Goal: Check status: Check status

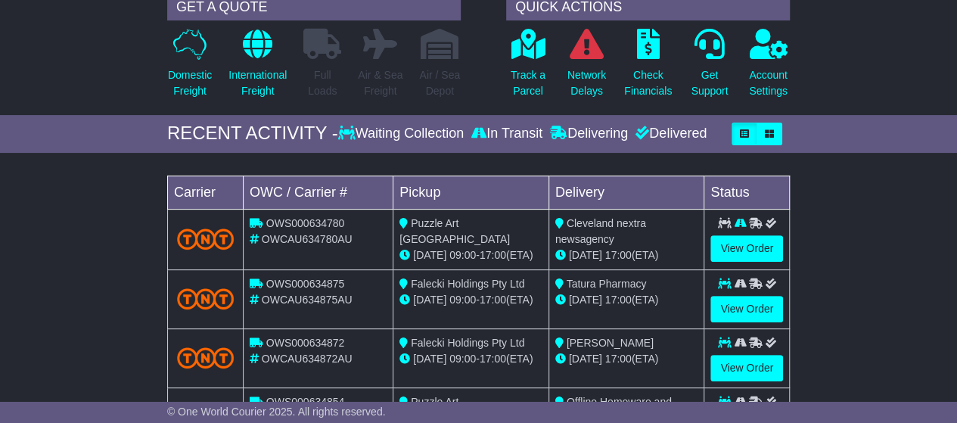
scroll to position [227, 0]
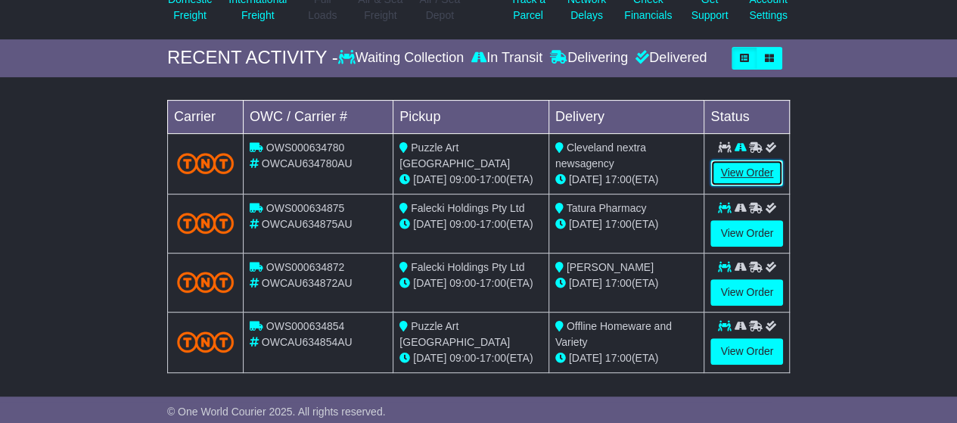
click at [752, 170] on link "View Order" at bounding box center [746, 173] width 73 height 26
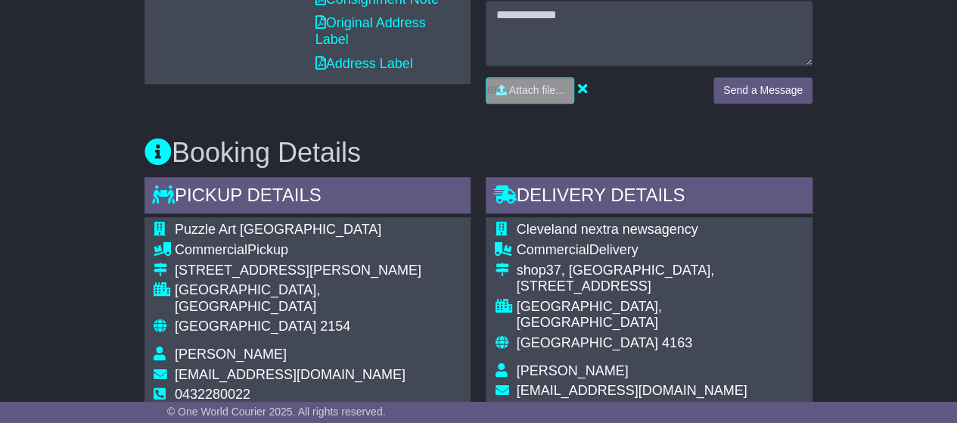
scroll to position [428, 0]
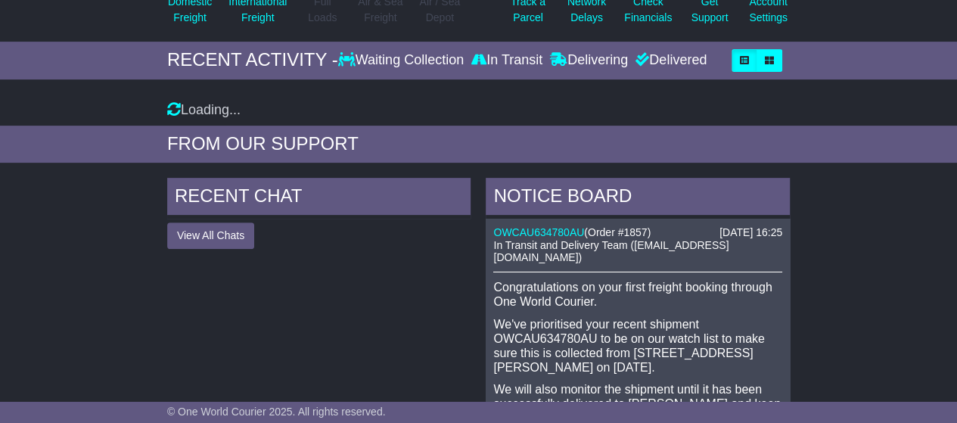
scroll to position [225, 0]
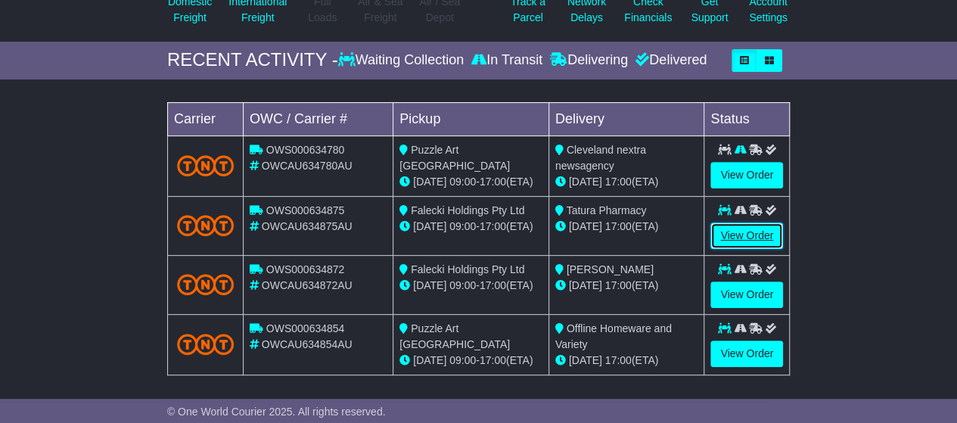
click at [775, 222] on link "View Order" at bounding box center [746, 235] width 73 height 26
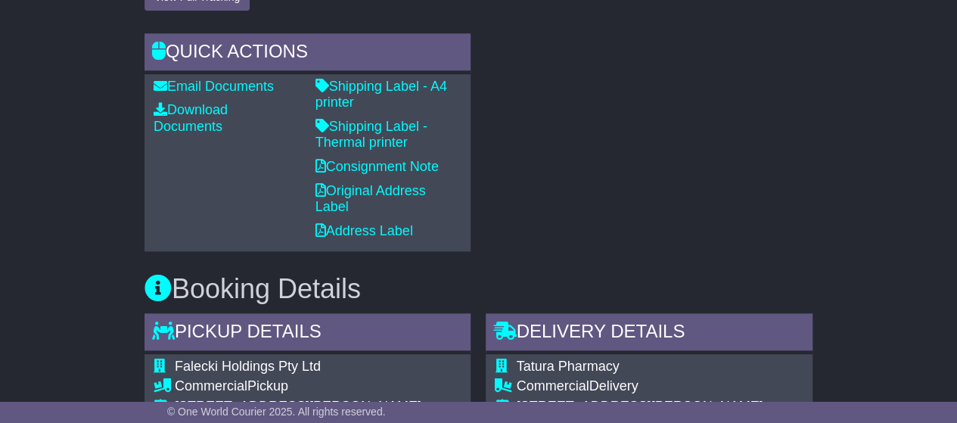
scroll to position [757, 0]
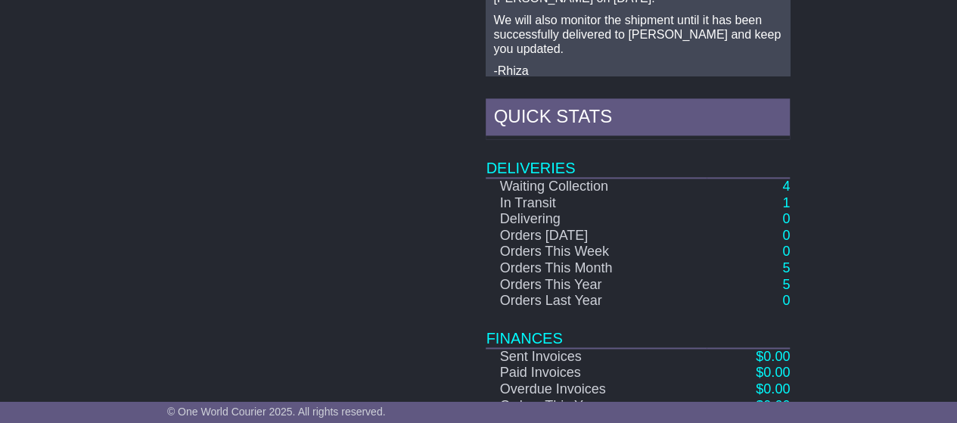
scroll to position [921, 0]
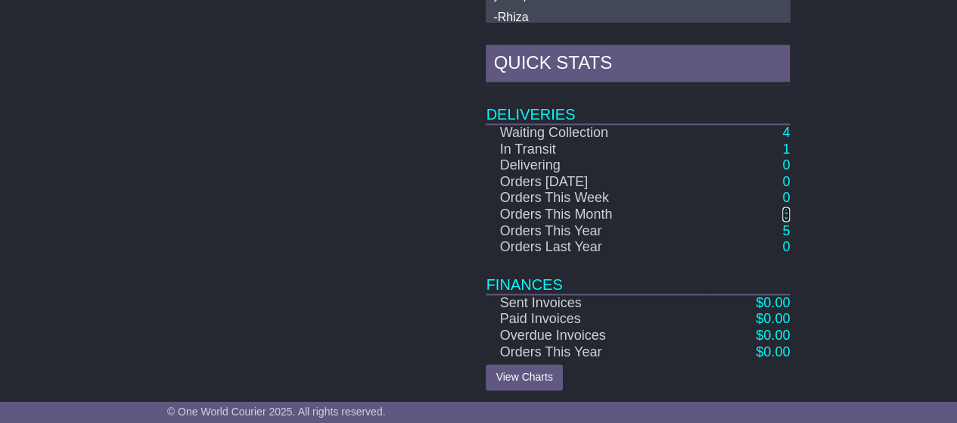
click at [784, 207] on link "5" at bounding box center [786, 214] width 8 height 15
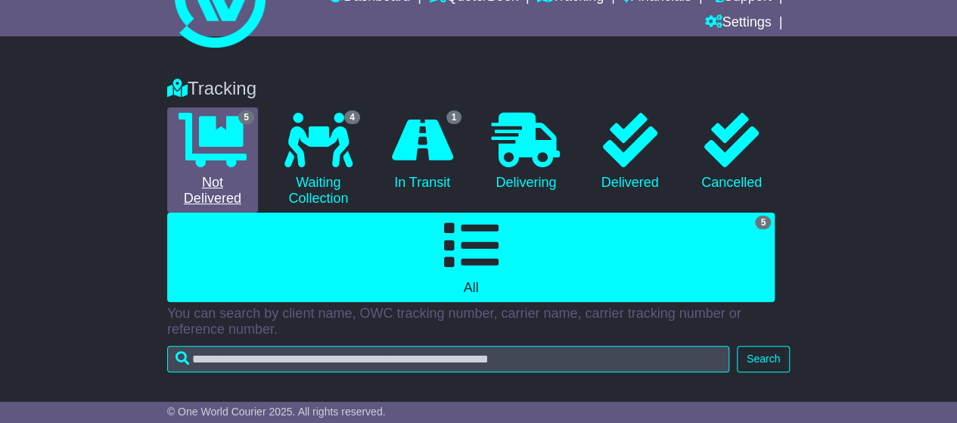
scroll to position [151, 0]
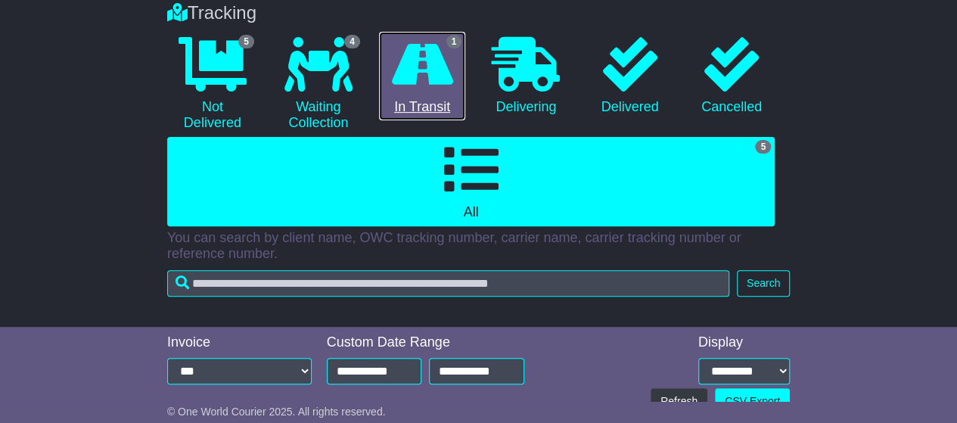
click at [418, 65] on icon at bounding box center [422, 64] width 61 height 54
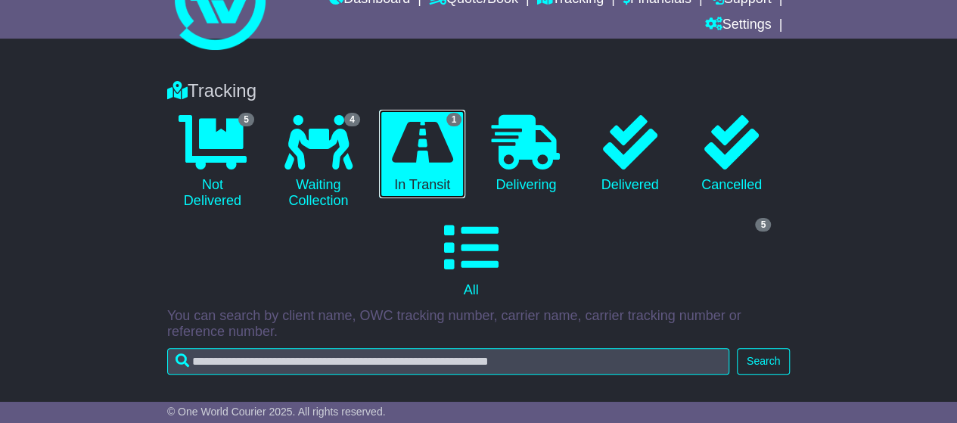
scroll to position [0, 0]
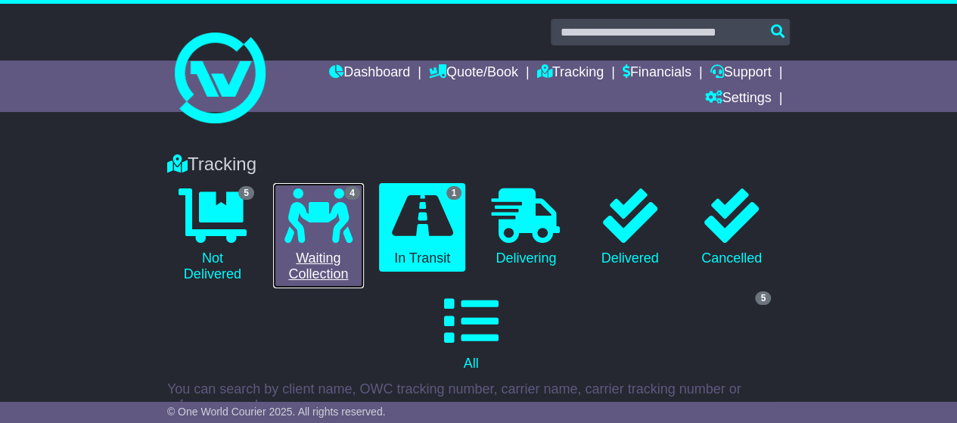
click at [298, 205] on icon at bounding box center [318, 215] width 68 height 54
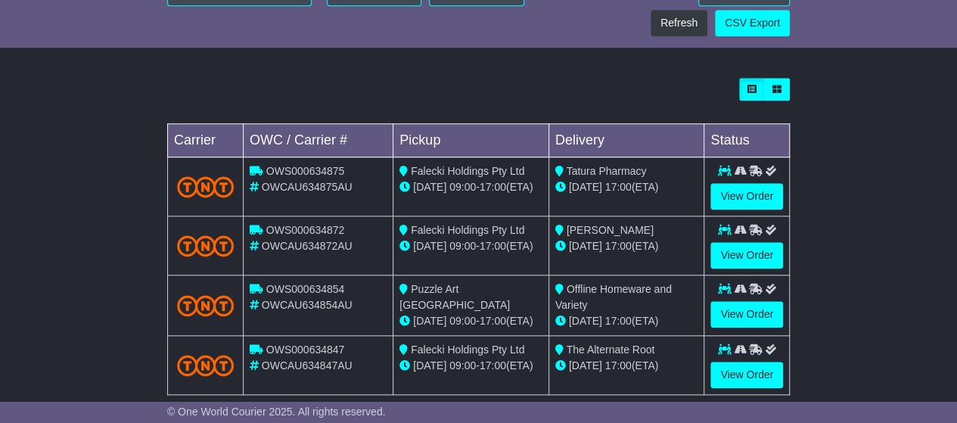
scroll to position [551, 0]
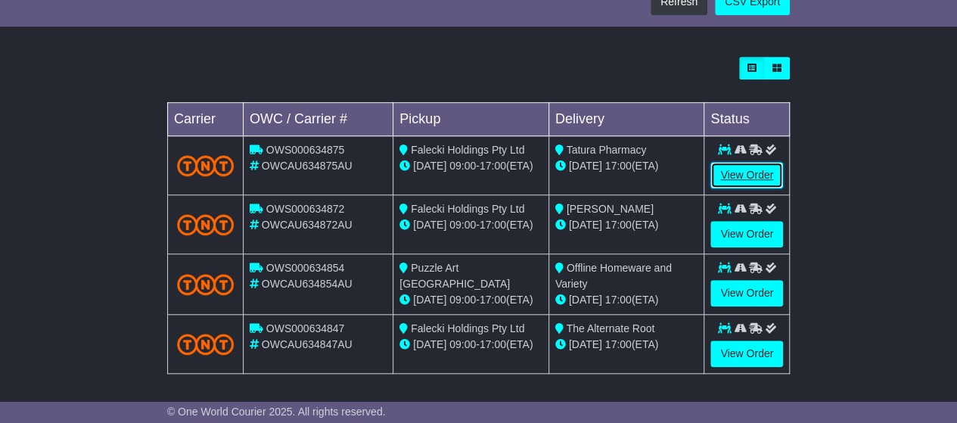
click at [738, 163] on link "View Order" at bounding box center [746, 175] width 73 height 26
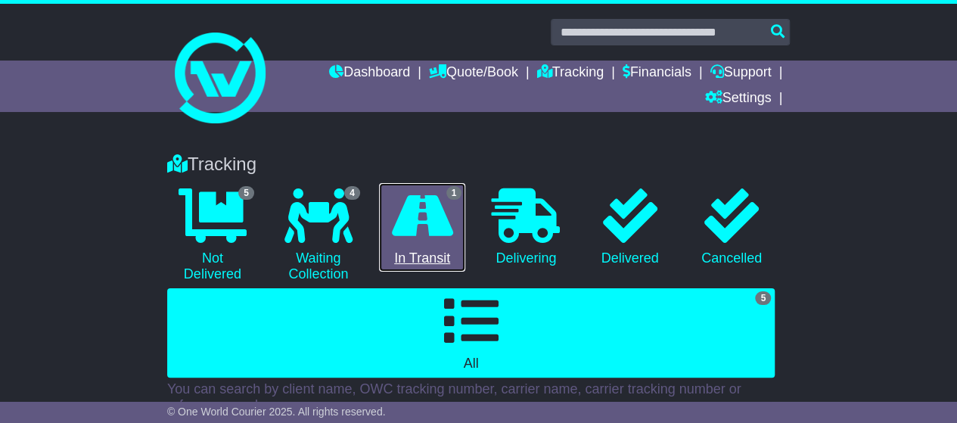
click at [430, 221] on icon at bounding box center [422, 215] width 61 height 54
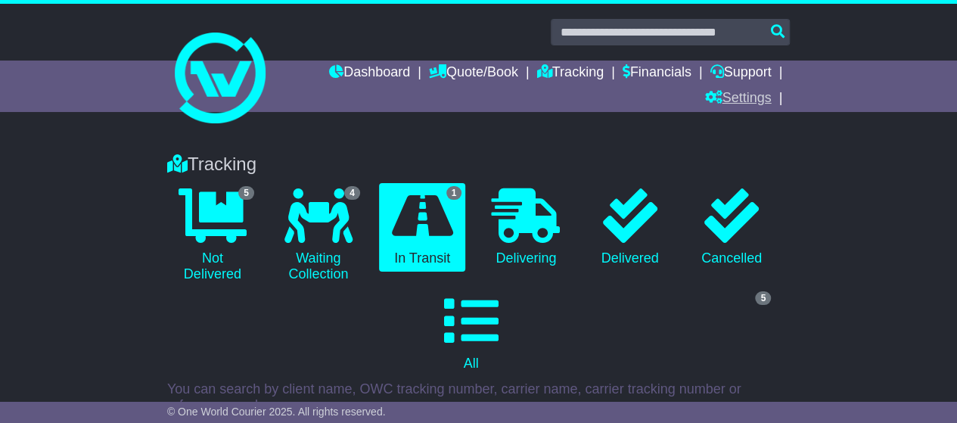
click at [741, 94] on link "Settings" at bounding box center [737, 99] width 67 height 26
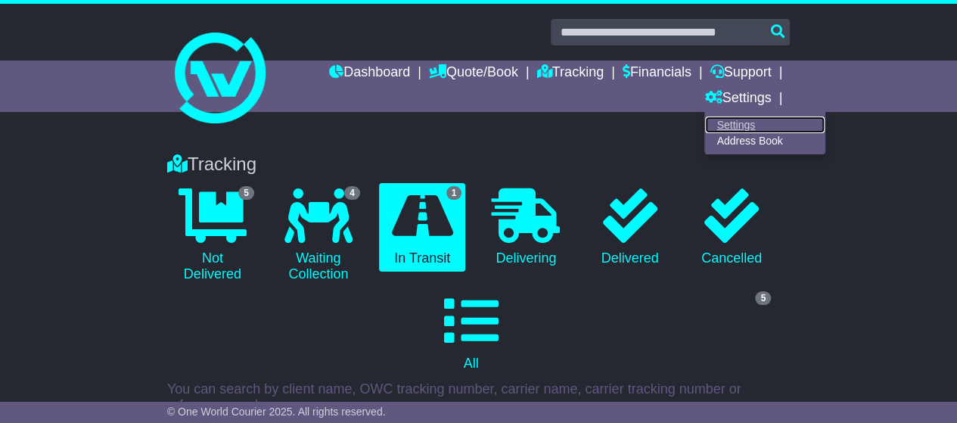
click at [739, 120] on link "Settings" at bounding box center [765, 125] width 120 height 17
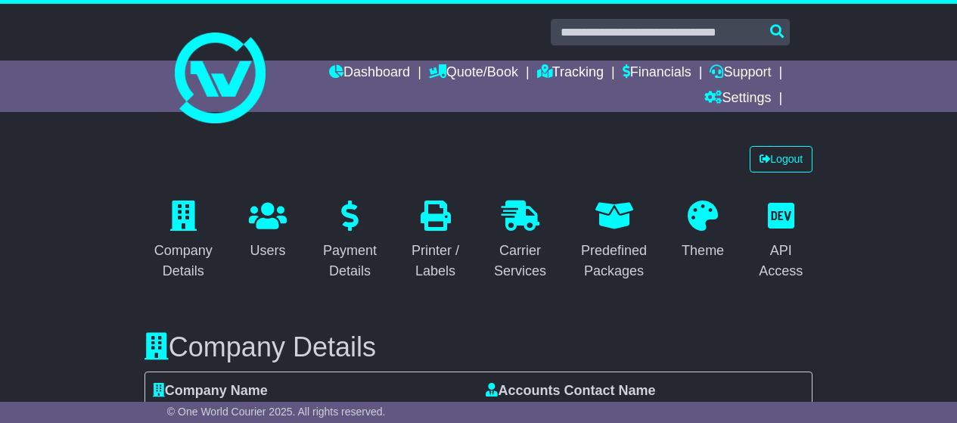
select select "**********"
select select "**"
click at [783, 157] on link "Logout" at bounding box center [781, 159] width 63 height 26
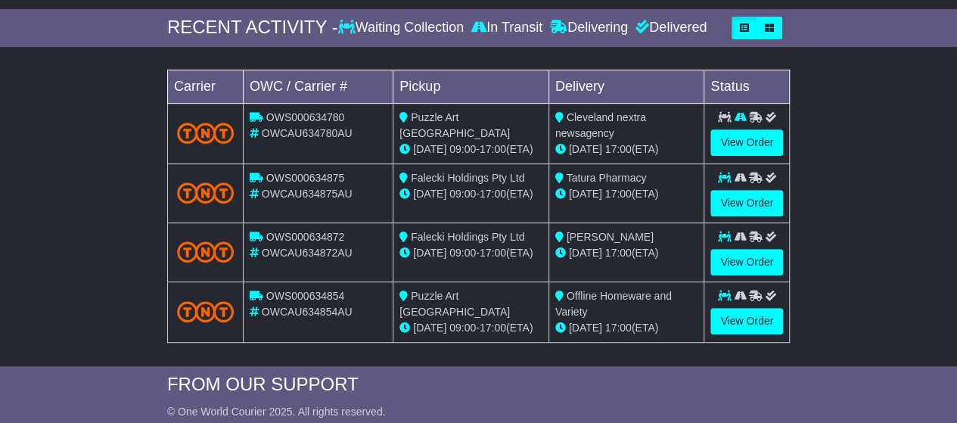
scroll to position [227, 0]
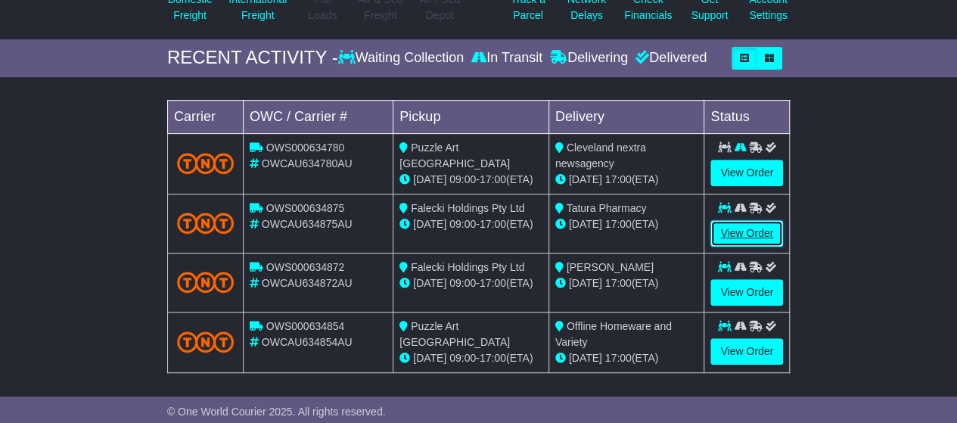
click at [734, 226] on link "View Order" at bounding box center [746, 233] width 73 height 26
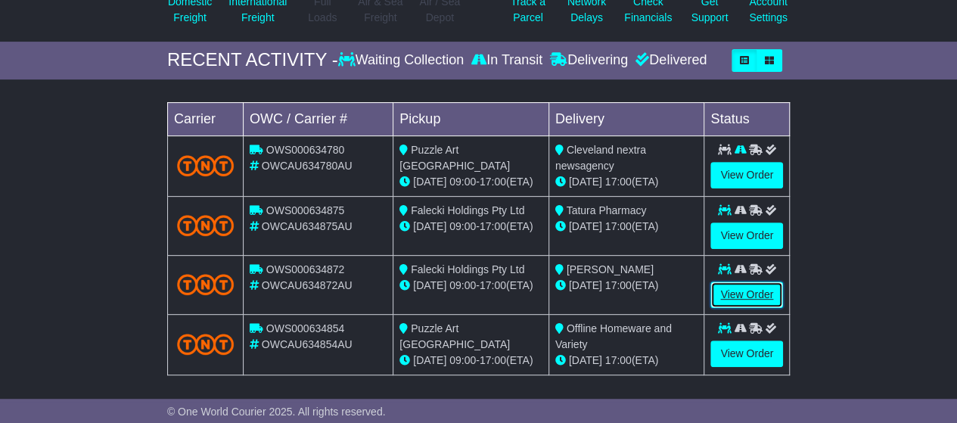
click at [751, 292] on link "View Order" at bounding box center [746, 294] width 73 height 26
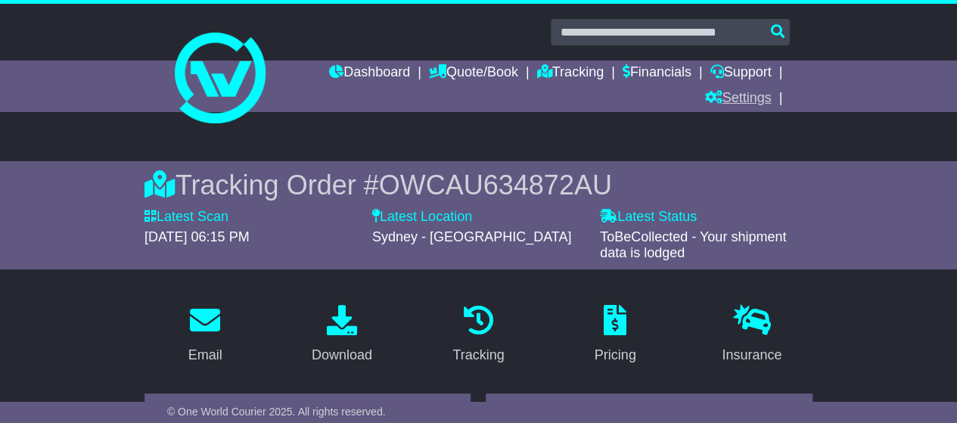
click at [740, 97] on link "Settings" at bounding box center [737, 99] width 67 height 26
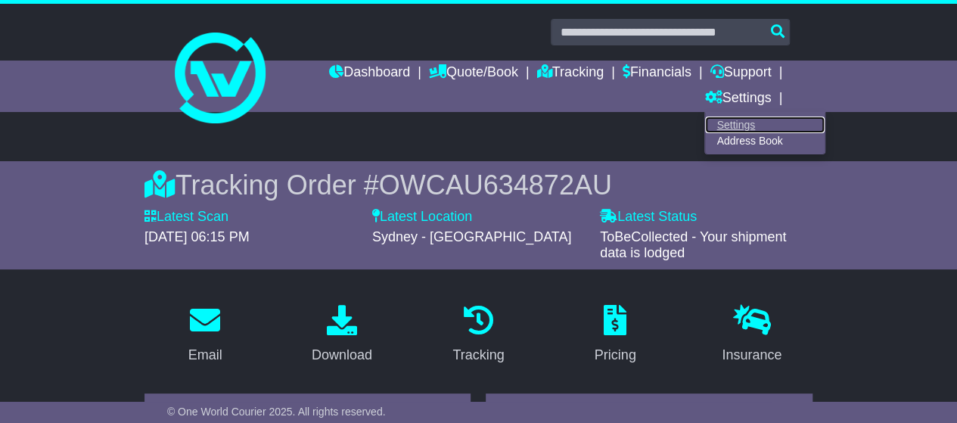
click at [737, 122] on link "Settings" at bounding box center [765, 125] width 120 height 17
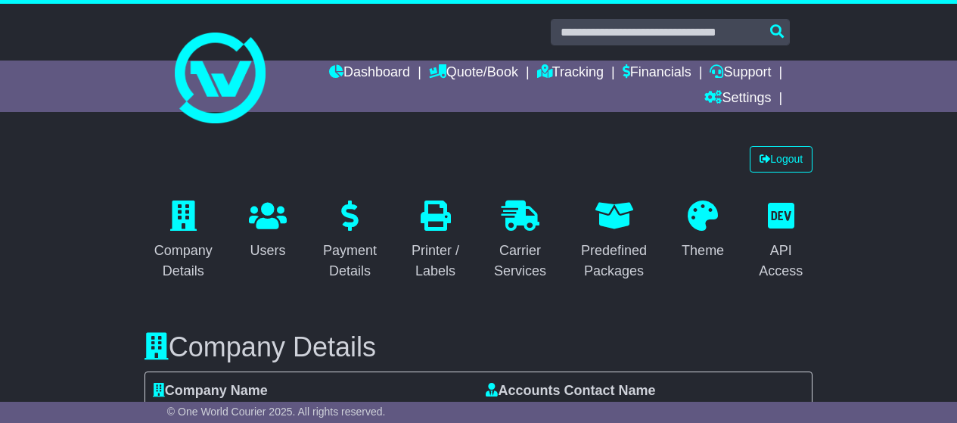
select select "**********"
select select "**"
click at [785, 157] on link "Logout" at bounding box center [781, 159] width 63 height 26
